Goal: Use online tool/utility: Utilize a website feature to perform a specific function

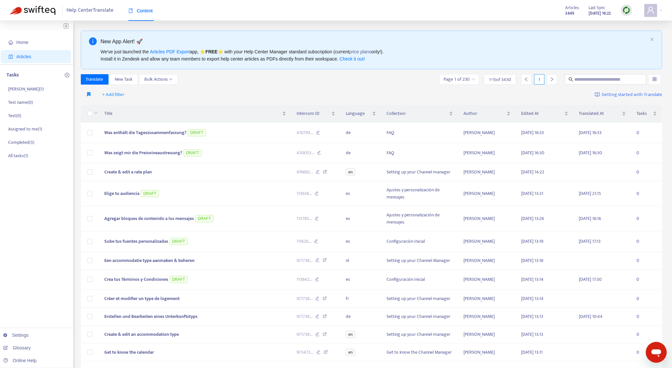
click at [630, 8] on img at bounding box center [626, 10] width 8 height 8
click at [642, 24] on link "Quick Sync" at bounding box center [640, 23] width 28 height 7
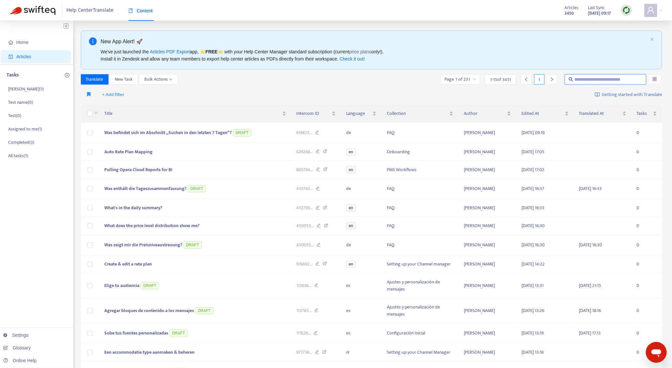
click at [589, 81] on input "text" at bounding box center [605, 79] width 63 height 7
paste input "**********"
type input "**********"
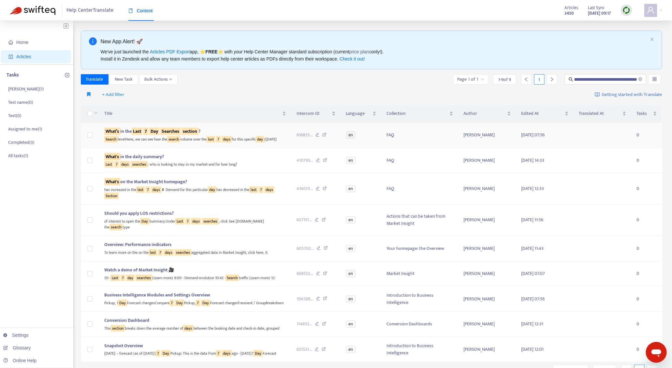
scroll to position [0, 0]
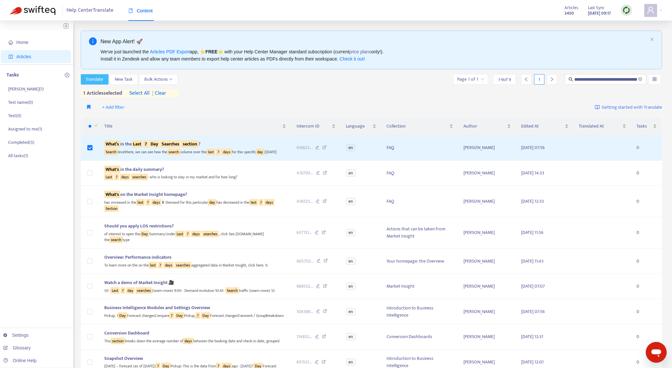
click at [99, 81] on span "Translate" at bounding box center [94, 79] width 17 height 7
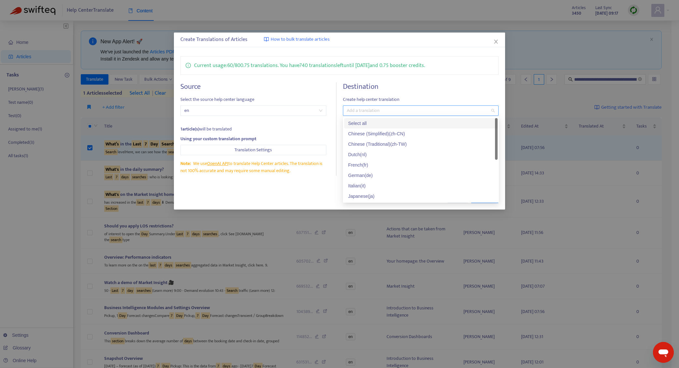
click at [382, 113] on div at bounding box center [418, 111] width 146 height 8
click at [397, 175] on div "German ( de )" at bounding box center [421, 175] width 146 height 7
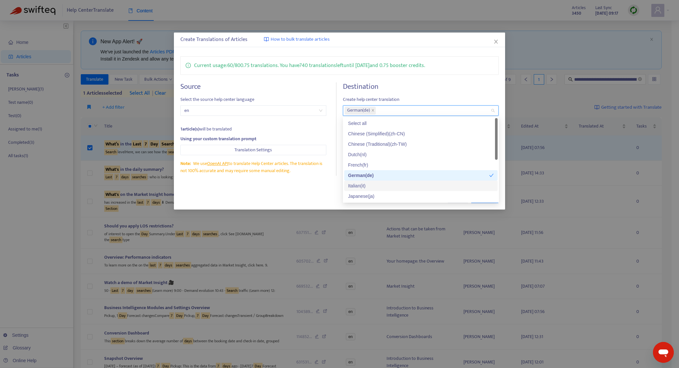
click at [307, 198] on div "Close Translate" at bounding box center [339, 198] width 319 height 10
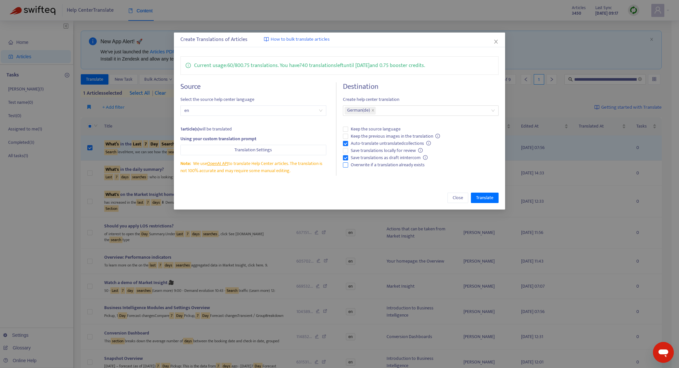
click at [357, 163] on span "Overwrite if a translation already exists" at bounding box center [387, 165] width 79 height 7
click at [493, 200] on span "Translate" at bounding box center [484, 197] width 17 height 7
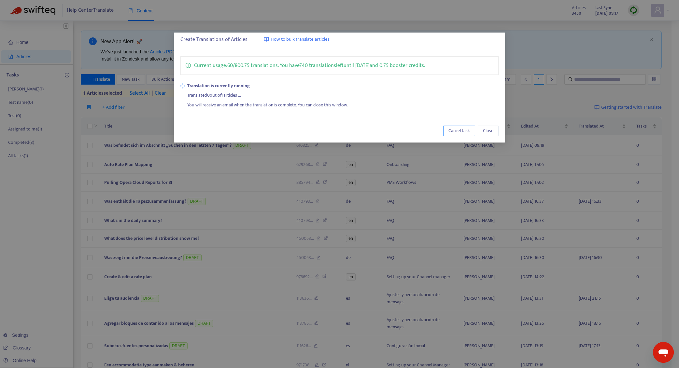
click at [467, 127] on span "Cancel task" at bounding box center [459, 130] width 21 height 7
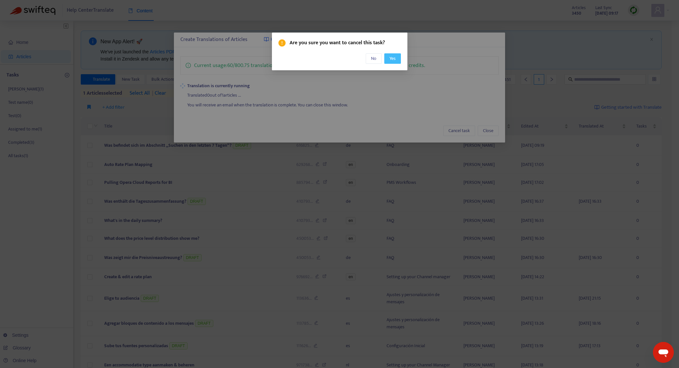
click at [398, 57] on button "Yes" at bounding box center [392, 58] width 17 height 10
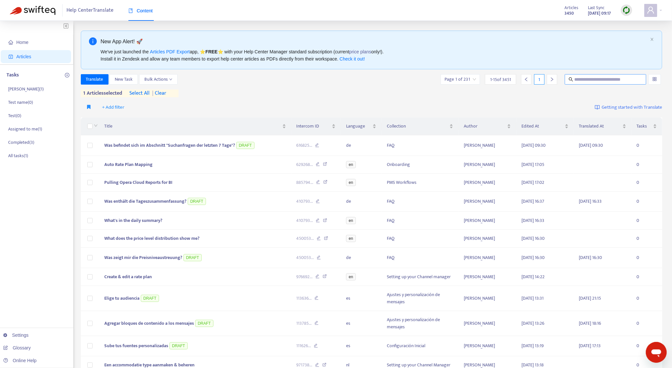
click at [586, 75] on span at bounding box center [604, 79] width 81 height 10
paste input "**********"
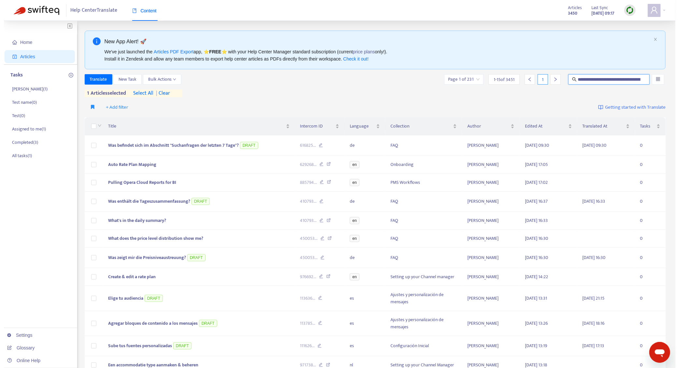
scroll to position [0, 27]
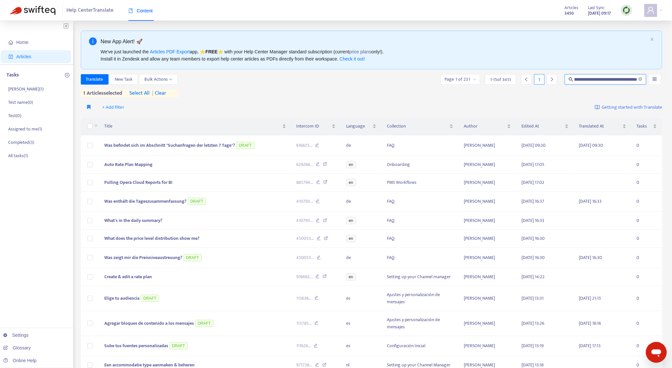
type input "**********"
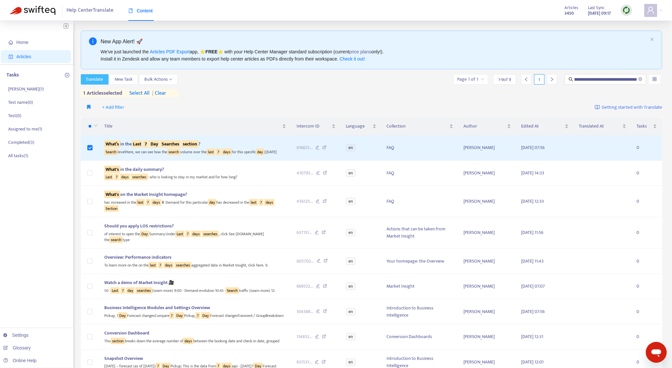
click at [96, 81] on span "Translate" at bounding box center [94, 79] width 17 height 7
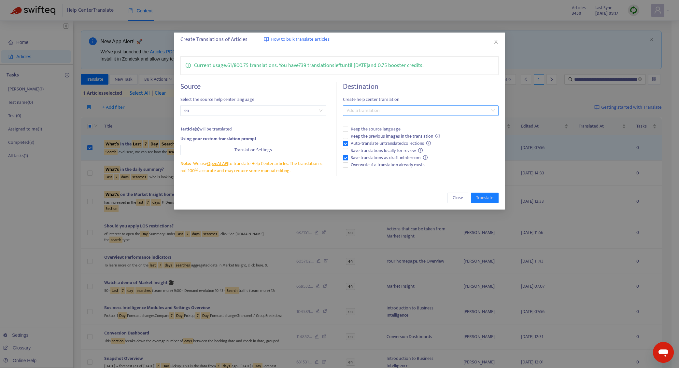
click at [393, 114] on div at bounding box center [418, 111] width 146 height 8
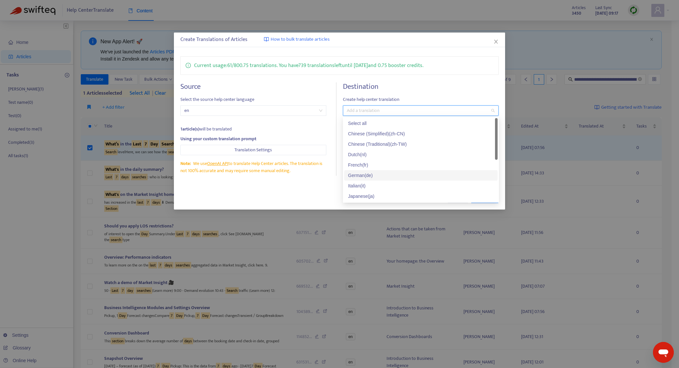
click at [380, 173] on div "German ( de )" at bounding box center [421, 175] width 146 height 7
click at [302, 195] on div "Close Translate" at bounding box center [339, 198] width 319 height 10
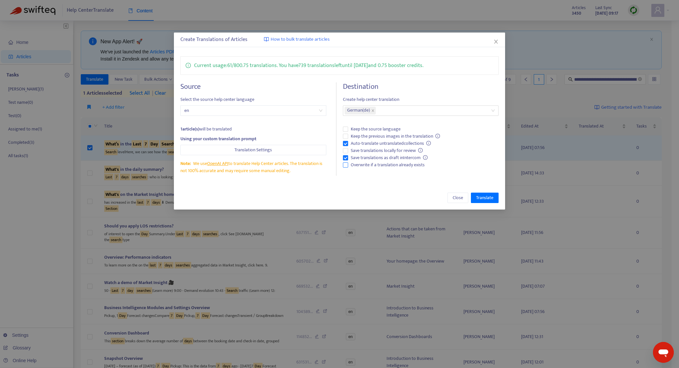
click at [405, 163] on span "Overwrite if a translation already exists" at bounding box center [387, 165] width 79 height 7
click at [492, 198] on span "Translate" at bounding box center [484, 197] width 17 height 7
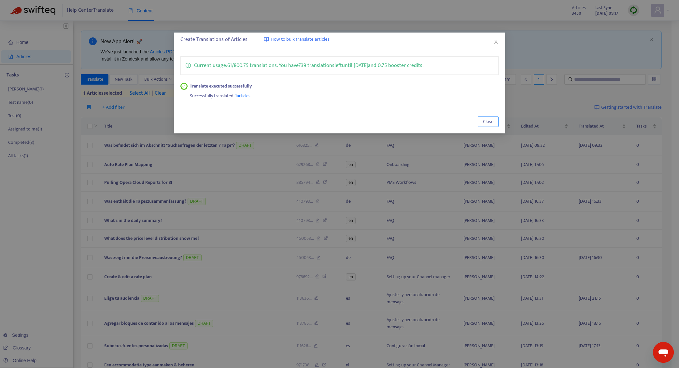
click at [487, 120] on span "Close" at bounding box center [488, 121] width 10 height 7
